Goal: Task Accomplishment & Management: Use online tool/utility

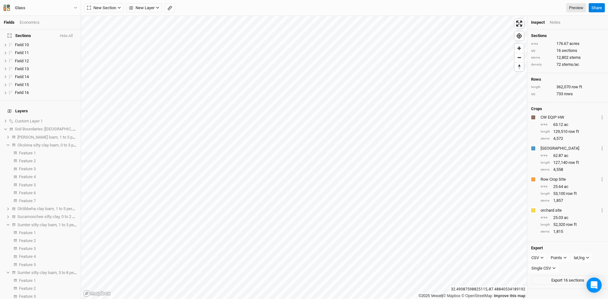
scroll to position [202, 0]
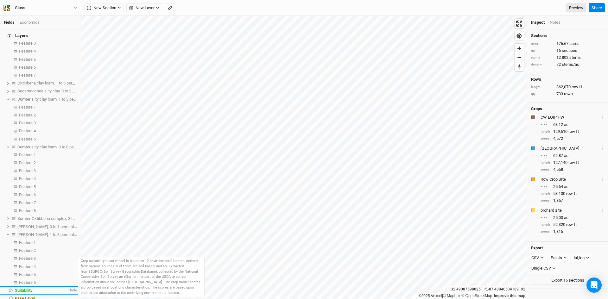
click at [33, 288] on span "Suitability" at bounding box center [24, 290] width 18 height 5
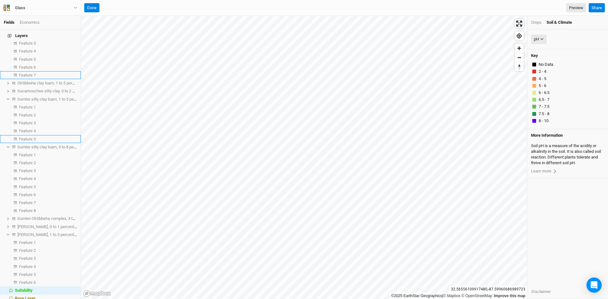
scroll to position [0, 0]
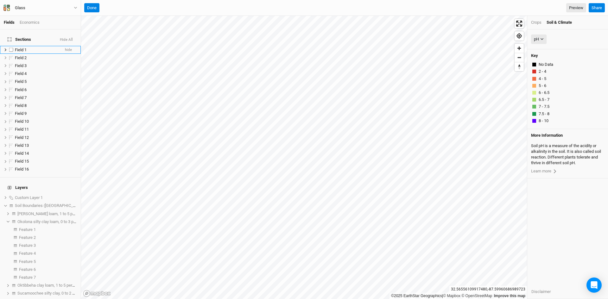
click at [20, 48] on span "Field 1" at bounding box center [21, 50] width 12 height 5
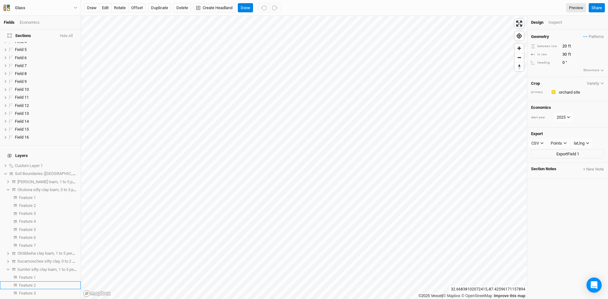
scroll to position [202, 0]
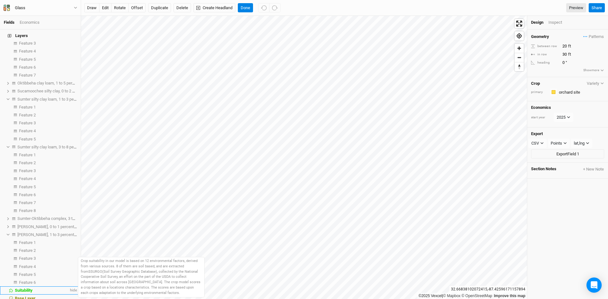
click at [25, 288] on span "Suitability" at bounding box center [24, 290] width 18 height 5
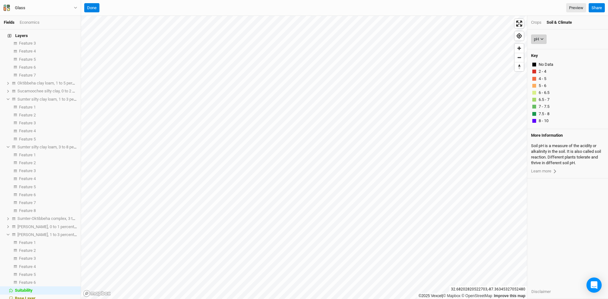
click at [537, 42] on div "pH" at bounding box center [536, 39] width 5 height 6
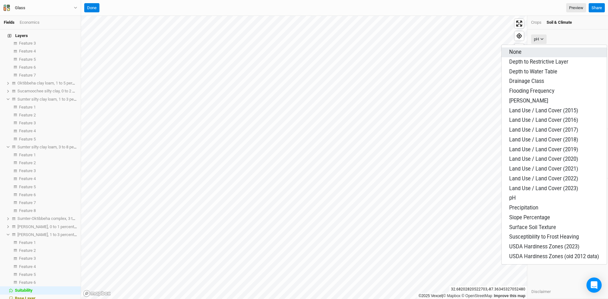
click at [527, 53] on button "None" at bounding box center [554, 53] width 105 height 10
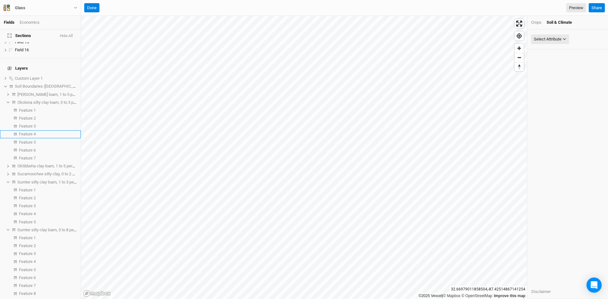
scroll to position [127, 0]
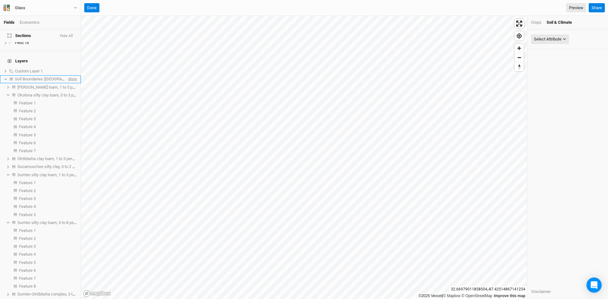
click at [68, 75] on span "show" at bounding box center [72, 79] width 10 height 8
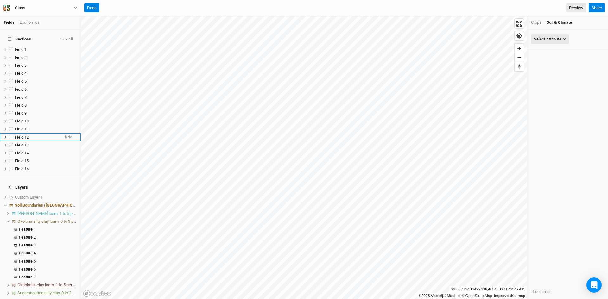
scroll to position [0, 0]
click at [90, 5] on button "Done" at bounding box center [91, 8] width 15 height 10
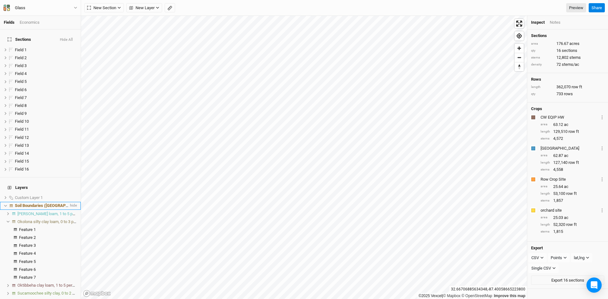
click at [41, 203] on span "Soil Boundaries ([GEOGRAPHIC_DATA])" at bounding box center [51, 205] width 73 height 5
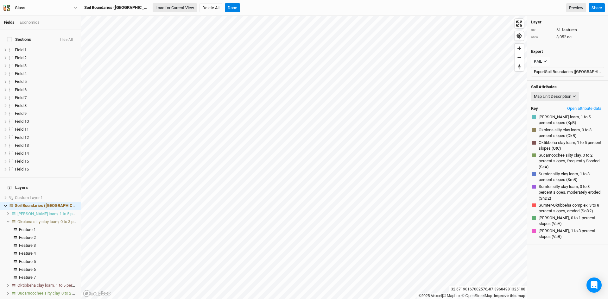
click at [157, 7] on button "Load for Current View" at bounding box center [175, 8] width 44 height 10
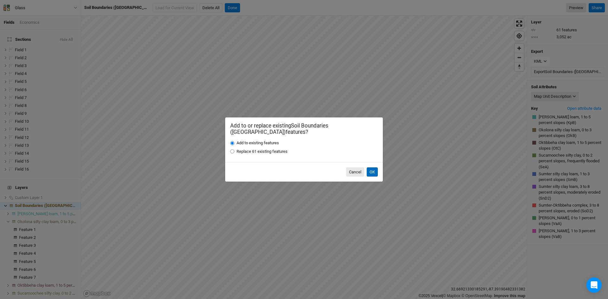
click at [373, 168] on button "OK" at bounding box center [372, 173] width 11 height 10
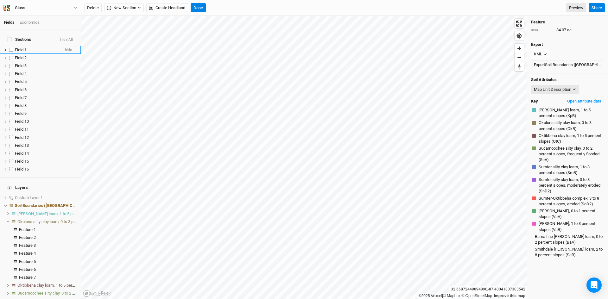
click at [25, 48] on span "Field 1" at bounding box center [21, 50] width 12 height 5
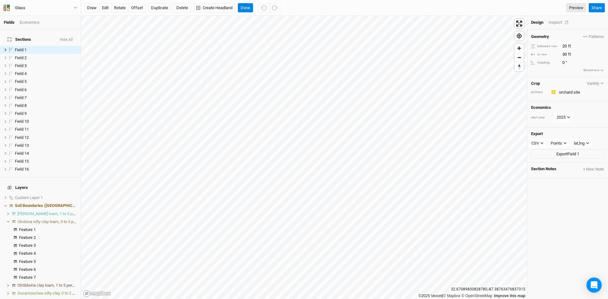
click at [556, 23] on div "Inspect" at bounding box center [560, 23] width 22 height 6
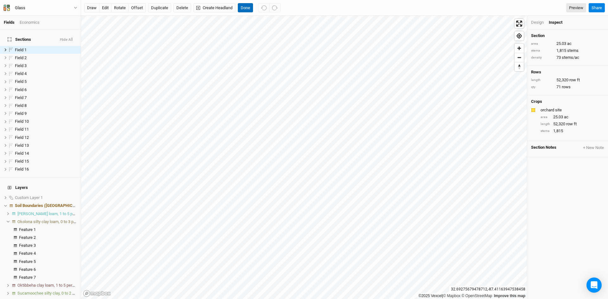
click at [246, 8] on button "Done" at bounding box center [245, 8] width 15 height 10
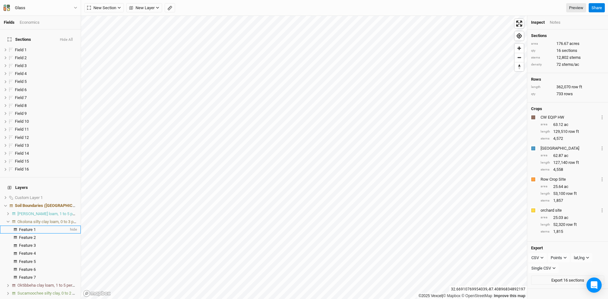
click at [28, 227] on span "Feature 1" at bounding box center [27, 229] width 17 height 5
